Goal: Register for event/course

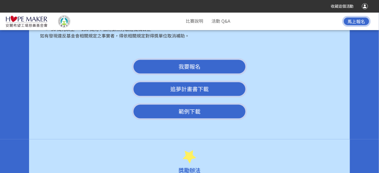
scroll to position [1047, 0]
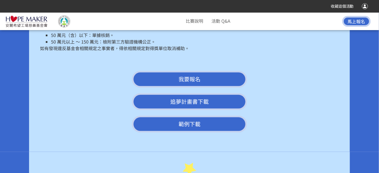
click at [202, 71] on button "我要報名" at bounding box center [189, 79] width 115 height 17
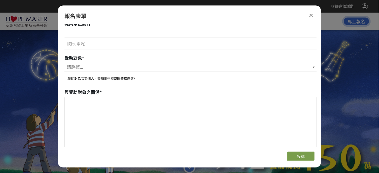
scroll to position [274, 0]
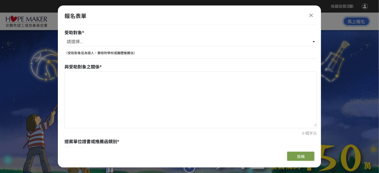
click at [312, 15] on icon at bounding box center [311, 15] width 4 height 5
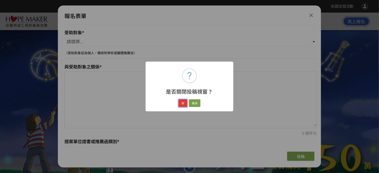
click at [184, 103] on button "好" at bounding box center [182, 104] width 9 height 8
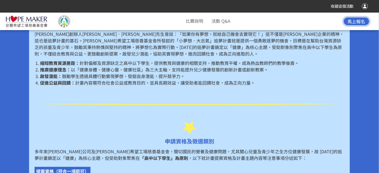
scroll to position [252, 0]
drag, startPoint x: 197, startPoint y: 79, endPoint x: 64, endPoint y: 75, distance: 132.7
click at [64, 75] on li "啟發潛能： 鼓勵學生透過具體行動實現夢想，發掘自身潛能，提升競爭力。" at bounding box center [192, 76] width 304 height 7
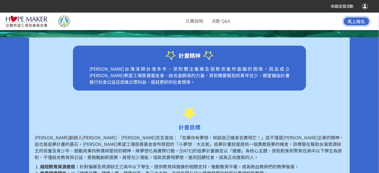
scroll to position [0, 0]
